Goal: Information Seeking & Learning: Check status

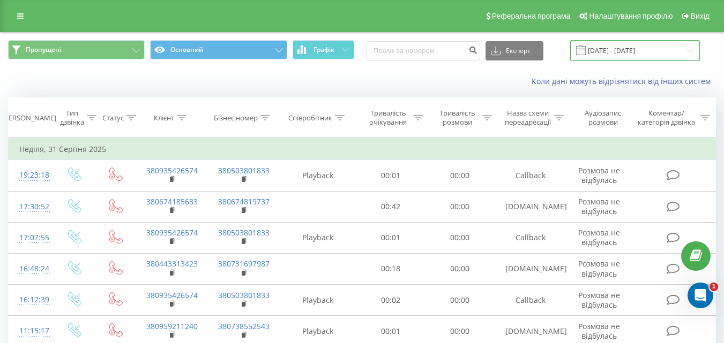
click at [619, 55] on input "01.08.2025 - 31.08.2025" at bounding box center [635, 50] width 130 height 21
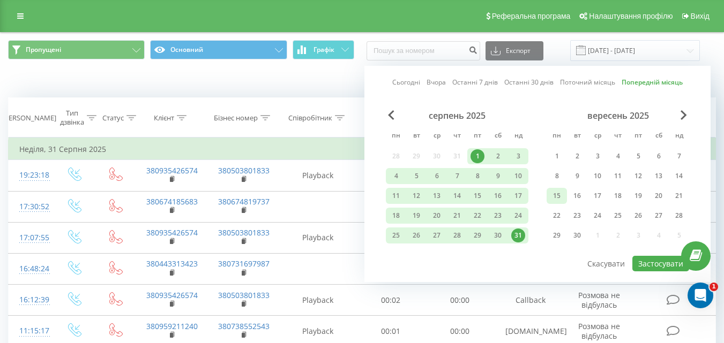
click at [560, 193] on div "15" at bounding box center [557, 196] width 14 height 14
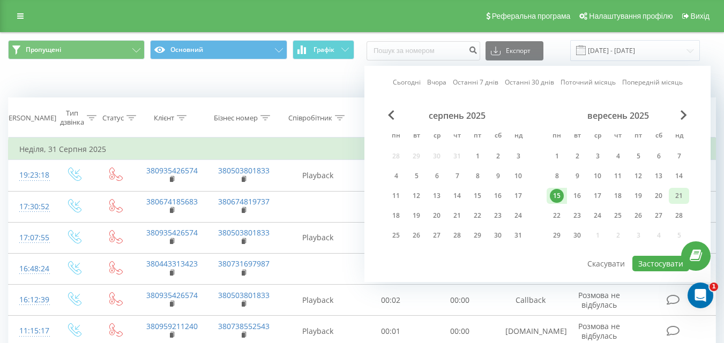
click at [687, 192] on div "21" at bounding box center [678, 196] width 20 height 16
click at [660, 261] on button "Застосувати" at bounding box center [660, 264] width 57 height 16
type input "15.09.2025 - 21.09.2025"
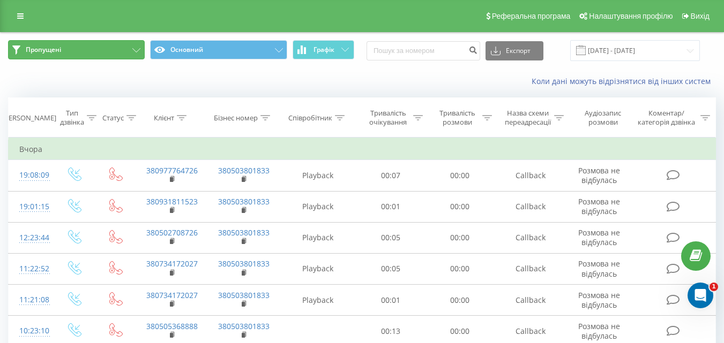
click at [96, 51] on button "Пропущені" at bounding box center [76, 49] width 137 height 19
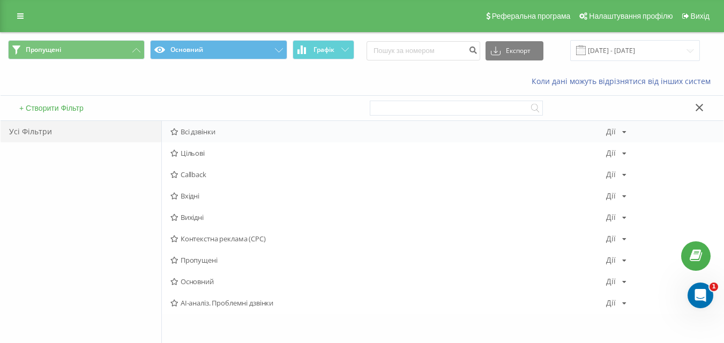
click at [208, 138] on div "Всі дзвінки Дії Редагувати Копіювати Видалити За замовчуванням Поділитися" at bounding box center [442, 131] width 561 height 21
click at [208, 131] on span "Всі дзвінки" at bounding box center [387, 131] width 435 height 7
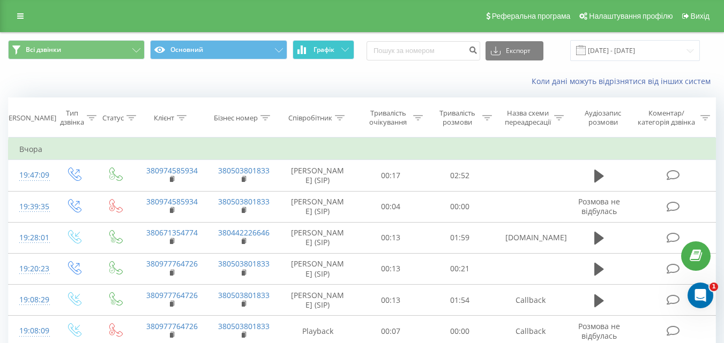
click at [339, 51] on button "Графік" at bounding box center [323, 49] width 62 height 19
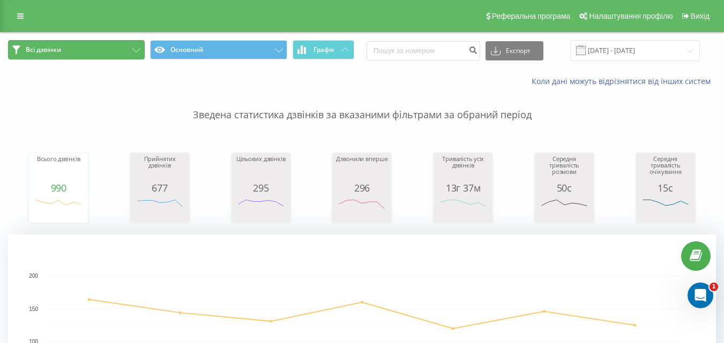
click at [137, 48] on button "Всі дзвінки" at bounding box center [76, 49] width 137 height 19
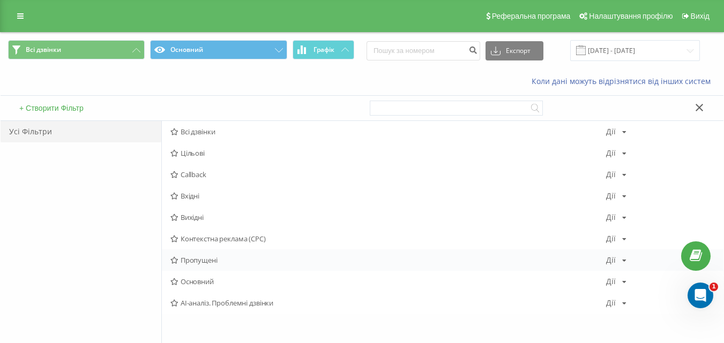
click at [208, 261] on span "Пропущені" at bounding box center [387, 260] width 435 height 7
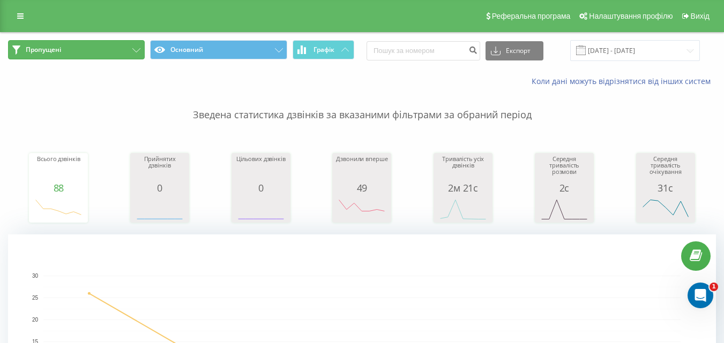
click at [132, 47] on button "Пропущені" at bounding box center [76, 49] width 137 height 19
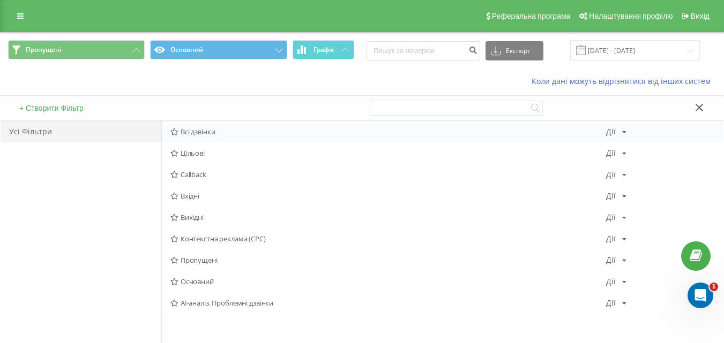
click at [187, 130] on span "Всі дзвінки" at bounding box center [387, 131] width 435 height 7
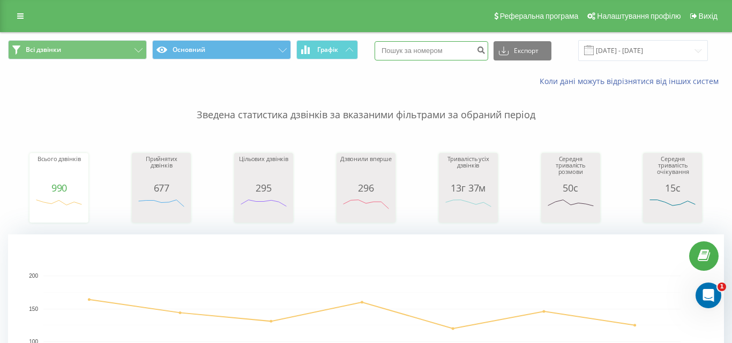
click at [403, 53] on input at bounding box center [431, 50] width 114 height 19
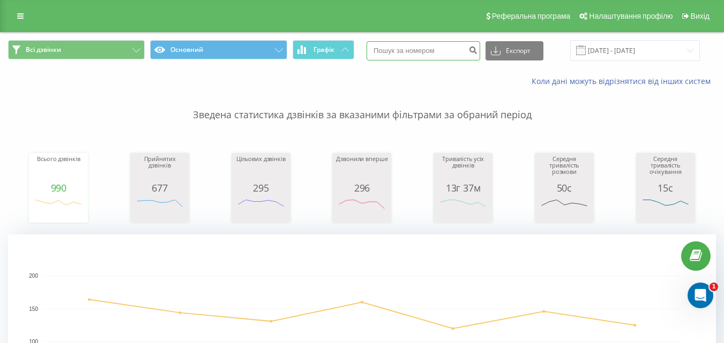
paste input "380669948312"
type input "380669948312"
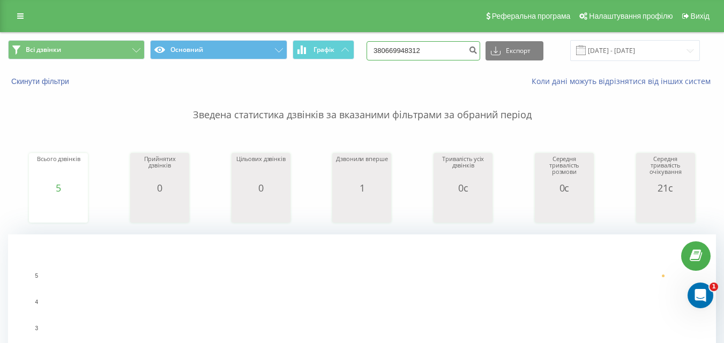
click at [461, 48] on input "380669948312" at bounding box center [423, 50] width 114 height 19
paste input "737707001"
type input "380737707001"
click at [420, 43] on input "380737707001" at bounding box center [423, 50] width 114 height 19
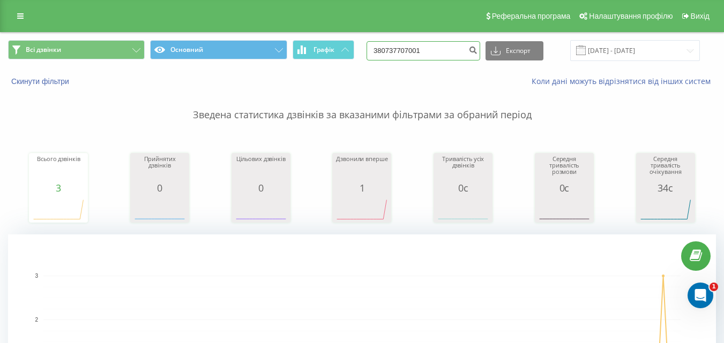
click at [420, 43] on input "380737707001" at bounding box center [423, 50] width 114 height 19
paste input "986205304"
type input "380986205304"
click at [477, 47] on icon "submit" at bounding box center [472, 49] width 9 height 6
click at [453, 45] on input "380986205304" at bounding box center [423, 50] width 114 height 19
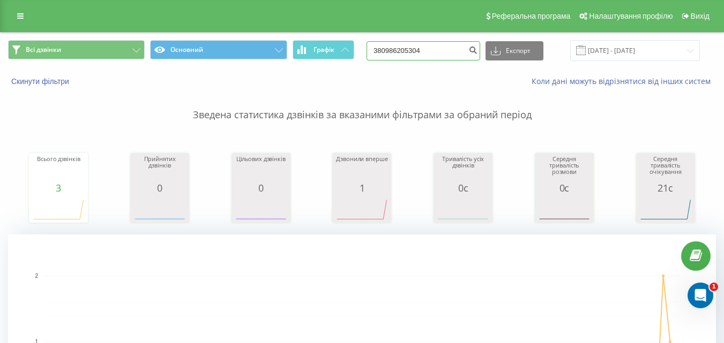
click at [453, 45] on input "380986205304" at bounding box center [423, 50] width 114 height 19
paste input "502708726"
type input "380502708726"
click at [477, 51] on icon "submit" at bounding box center [472, 49] width 9 height 6
click at [465, 46] on input "380502708726" at bounding box center [423, 50] width 114 height 19
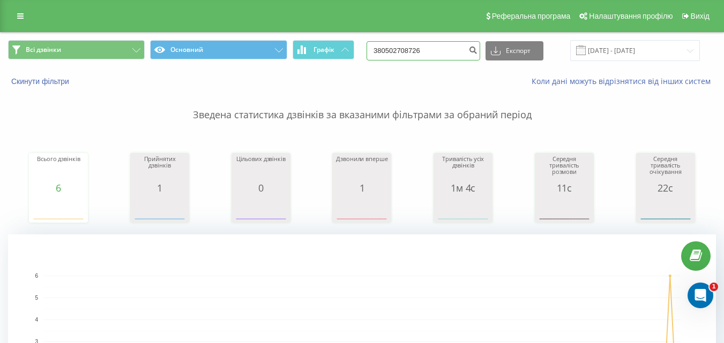
click at [465, 46] on input "380502708726" at bounding box center [423, 50] width 114 height 19
paste input "986205304"
type input "380986205304"
click at [480, 56] on button "submit" at bounding box center [472, 50] width 14 height 19
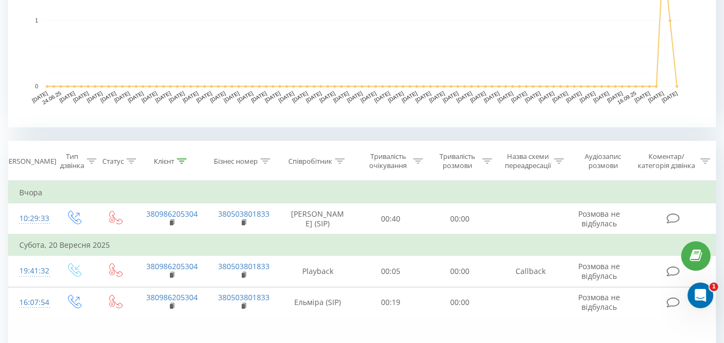
scroll to position [375, 0]
